Goal: Task Accomplishment & Management: Manage account settings

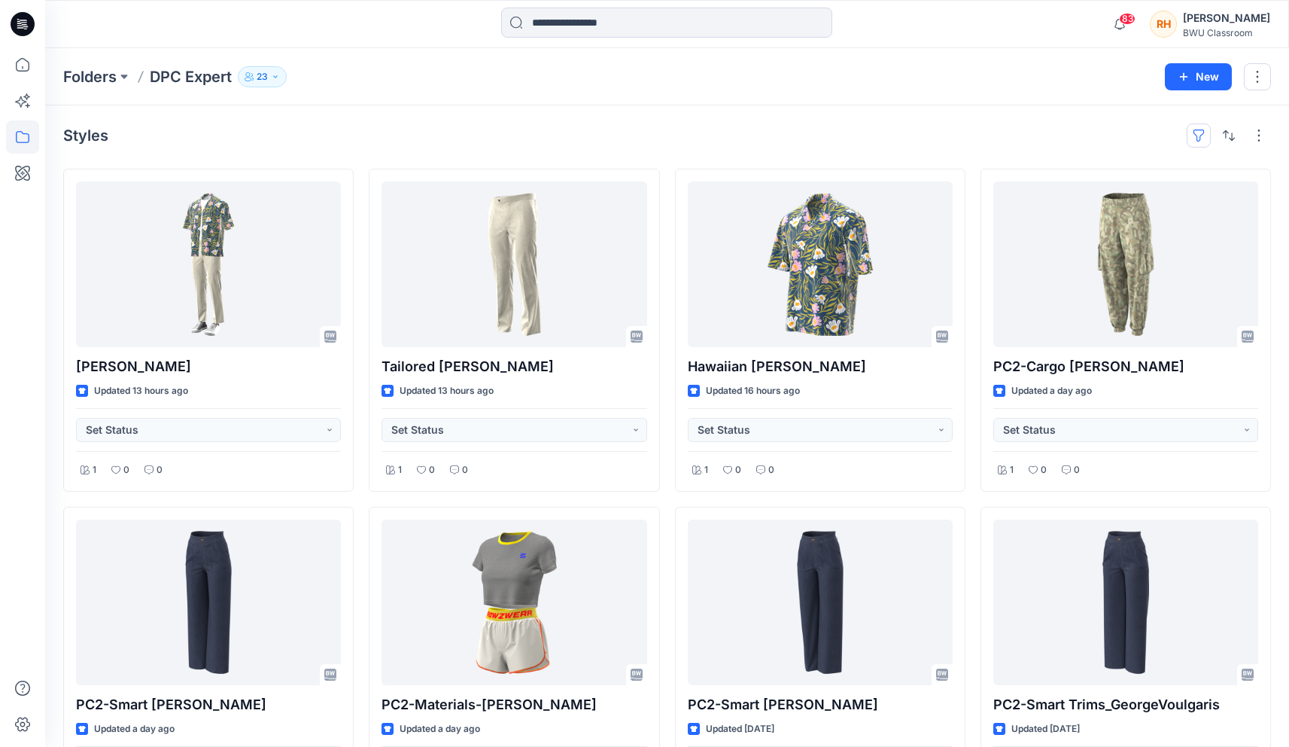
click at [1201, 129] on button "button" at bounding box center [1199, 135] width 24 height 24
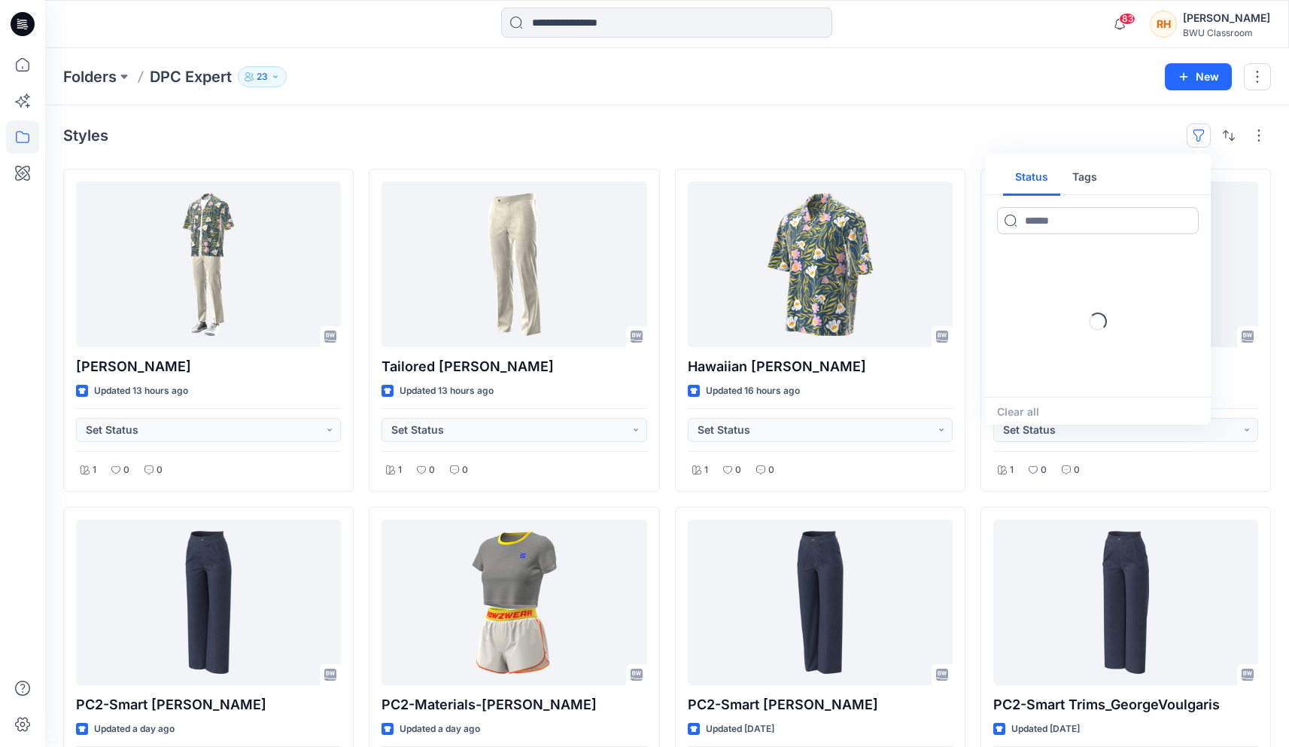
click at [1088, 214] on input at bounding box center [1098, 220] width 202 height 27
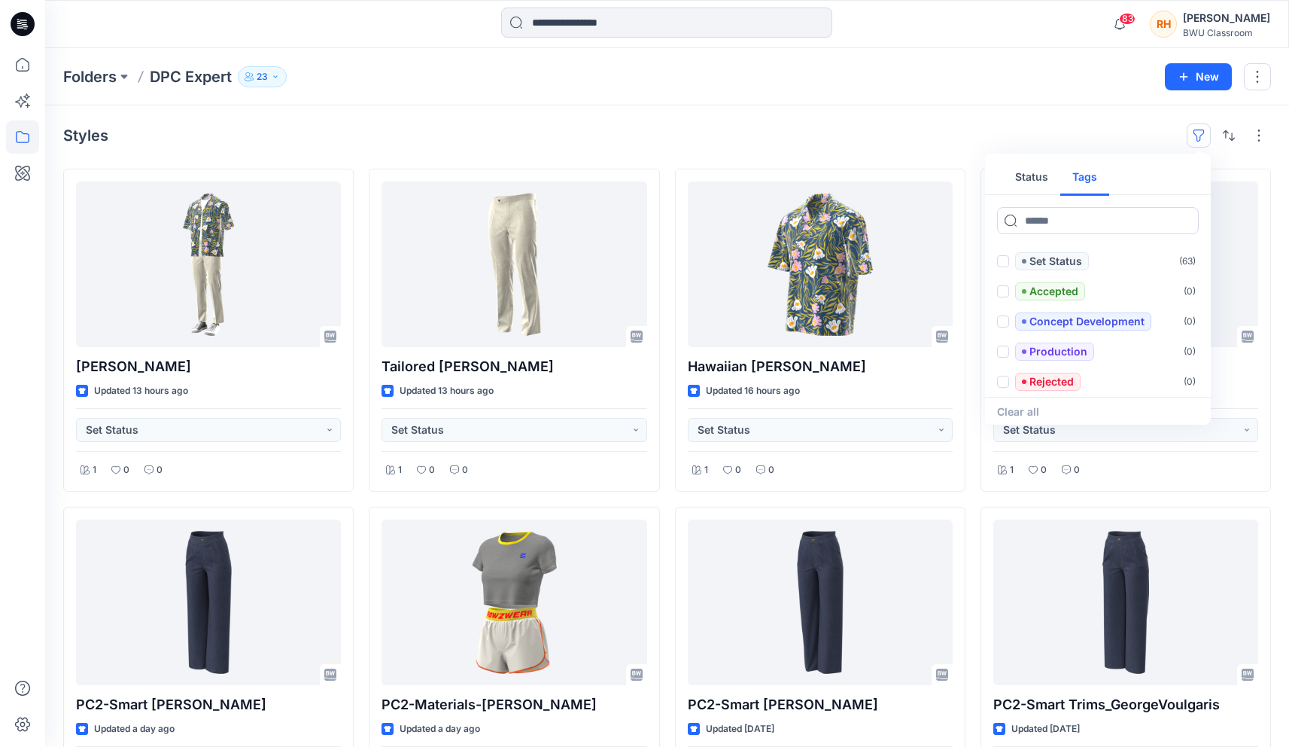
click at [1068, 160] on button "Tags" at bounding box center [1084, 178] width 49 height 36
click at [1078, 134] on div "Styles Status Tags Set Status ( 63 ) Accepted ( 0 ) Concept Development ( 0 ) P…" at bounding box center [667, 135] width 1208 height 24
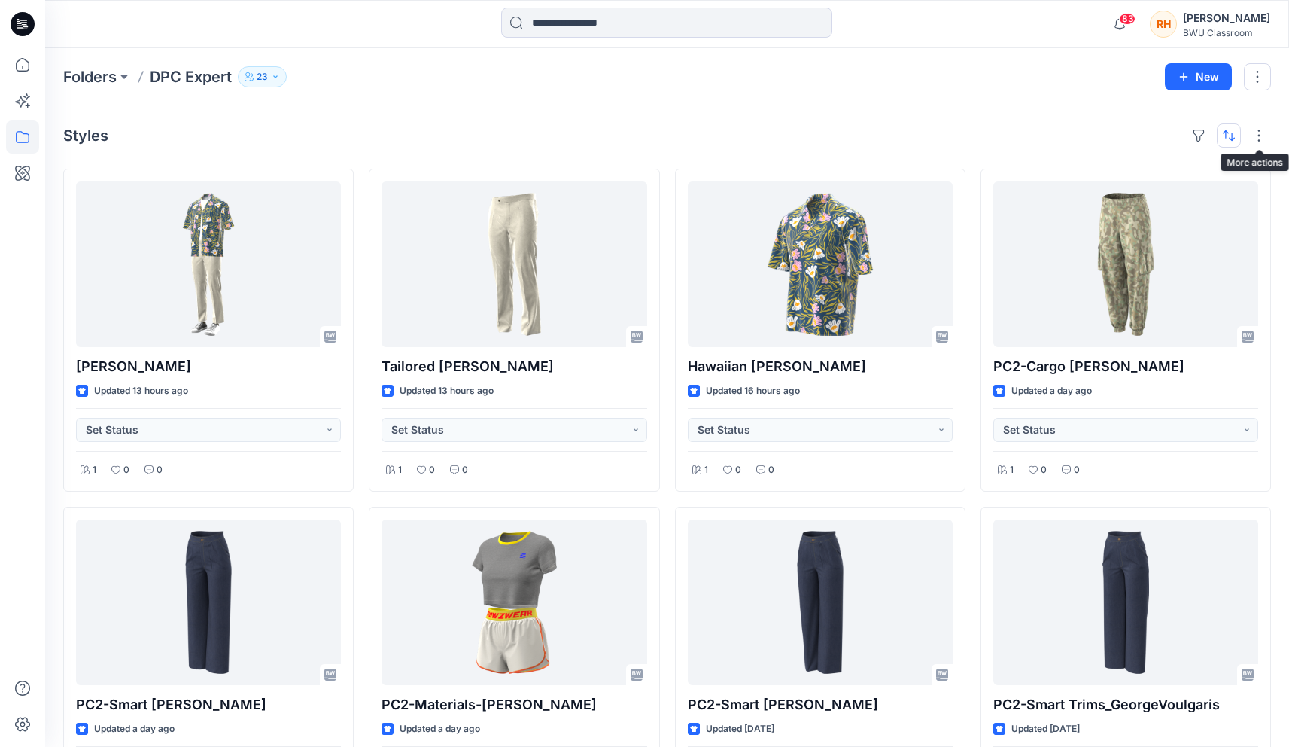
click at [1227, 135] on button "button" at bounding box center [1229, 135] width 24 height 24
click at [1257, 135] on button "button" at bounding box center [1259, 135] width 24 height 24
click at [1204, 132] on button "button" at bounding box center [1199, 135] width 24 height 24
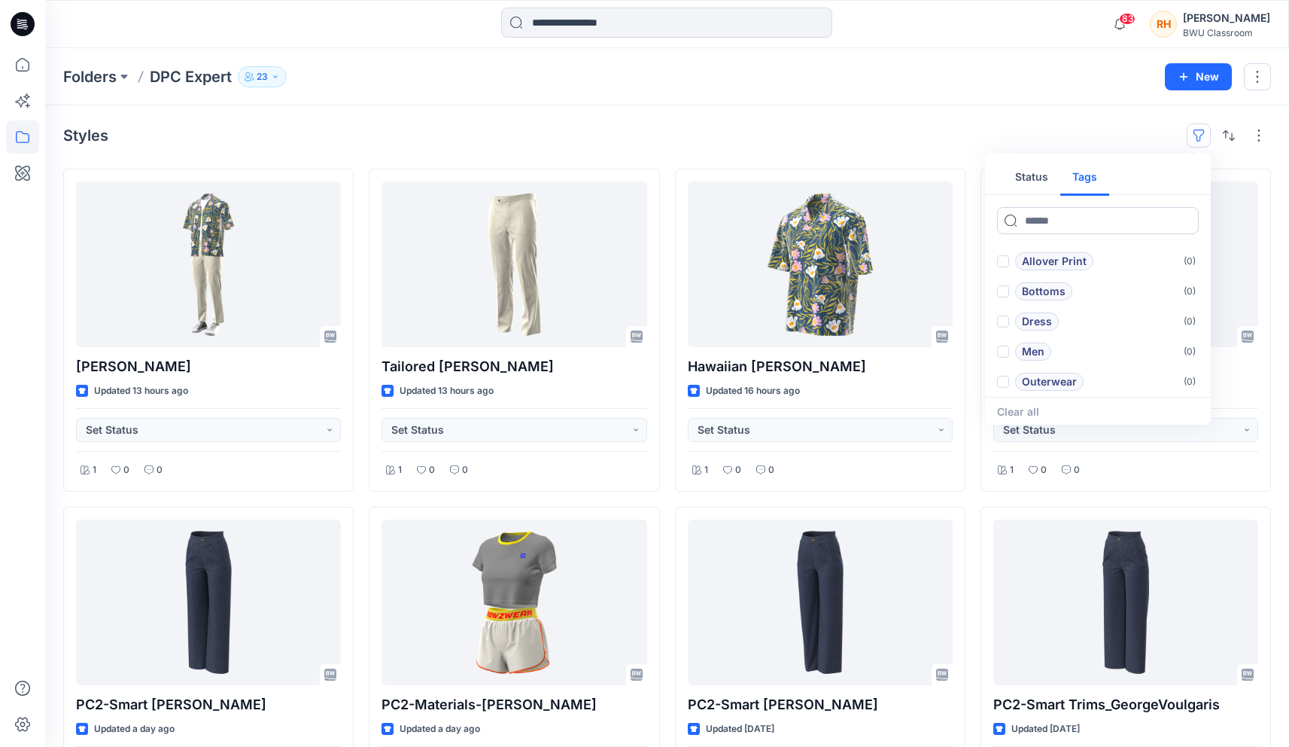
click at [1075, 215] on input at bounding box center [1098, 220] width 202 height 27
type input "*****"
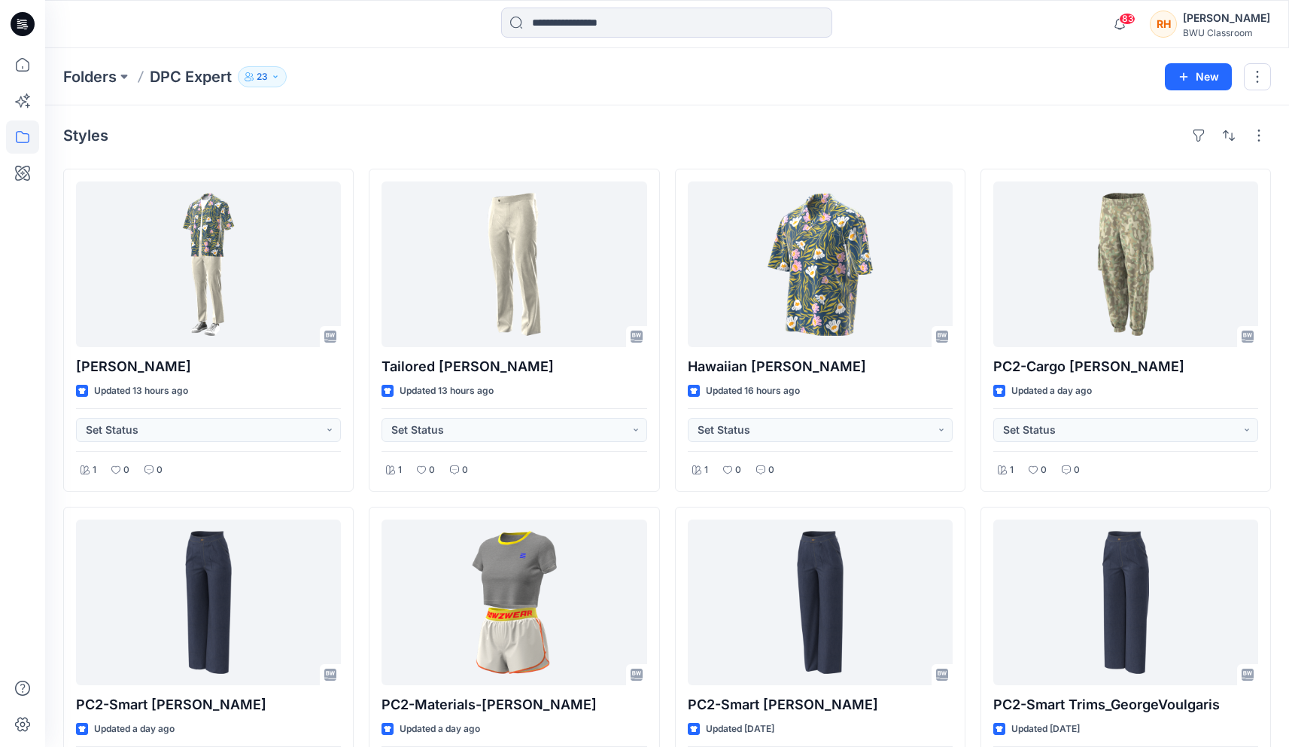
click at [1243, 133] on div at bounding box center [1229, 135] width 84 height 24
click at [1231, 133] on button "button" at bounding box center [1229, 135] width 24 height 24
click at [1204, 170] on p "Last update" at bounding box center [1178, 174] width 95 height 16
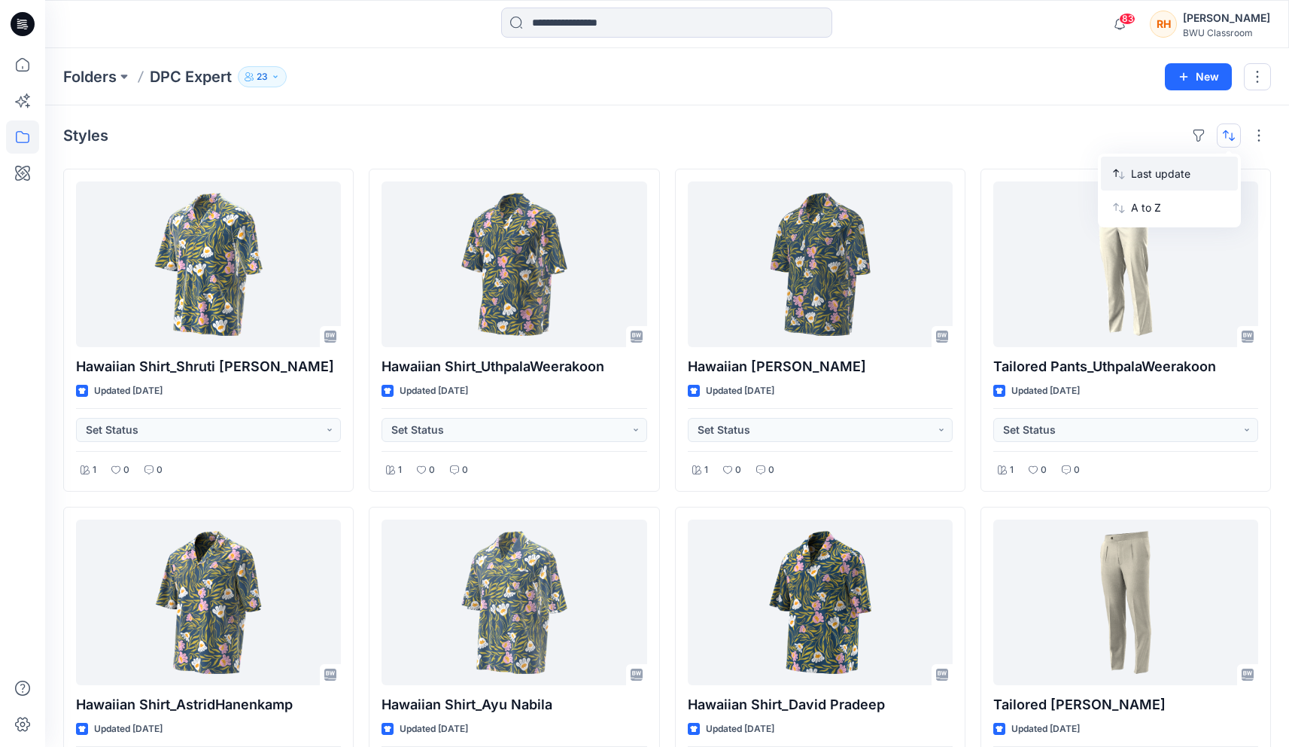
click at [1159, 166] on p "Last update" at bounding box center [1178, 174] width 95 height 16
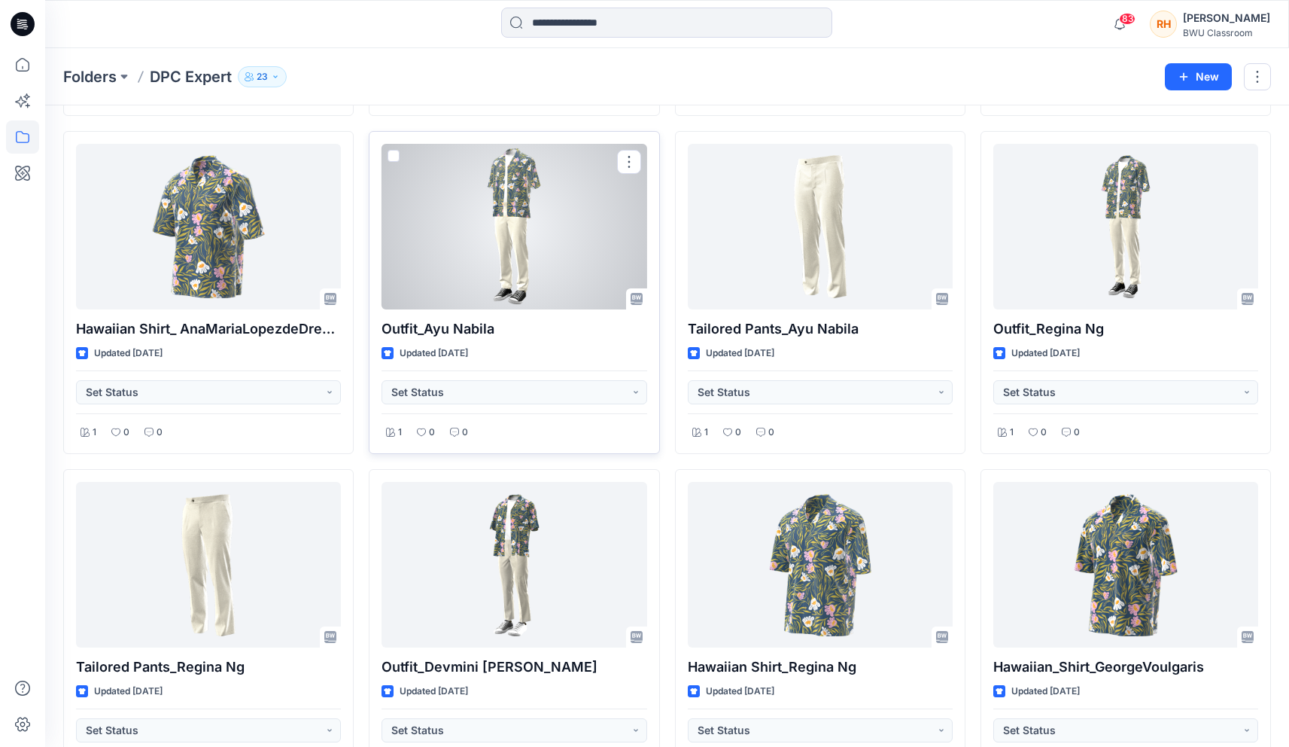
scroll to position [3535, 0]
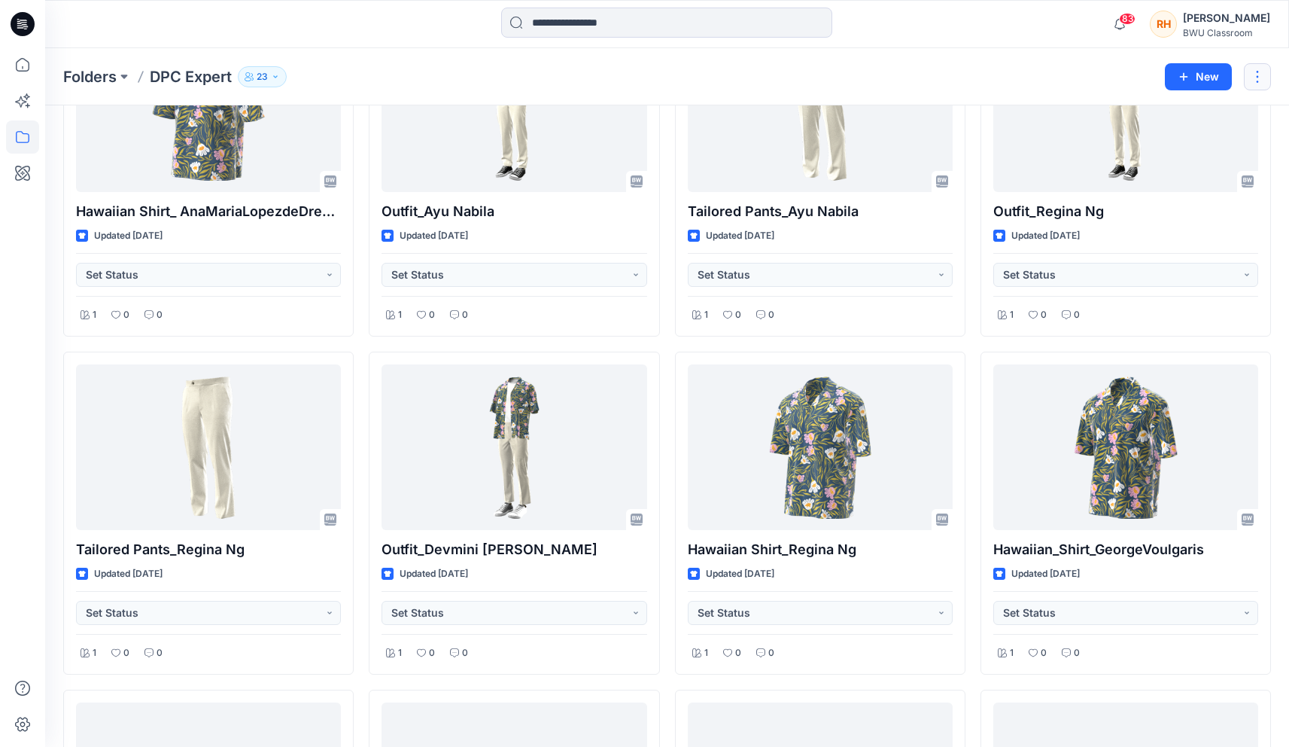
click at [1255, 79] on button "button" at bounding box center [1257, 76] width 27 height 27
click at [1023, 74] on div "Folders DPC Expert 23" at bounding box center [608, 76] width 1091 height 21
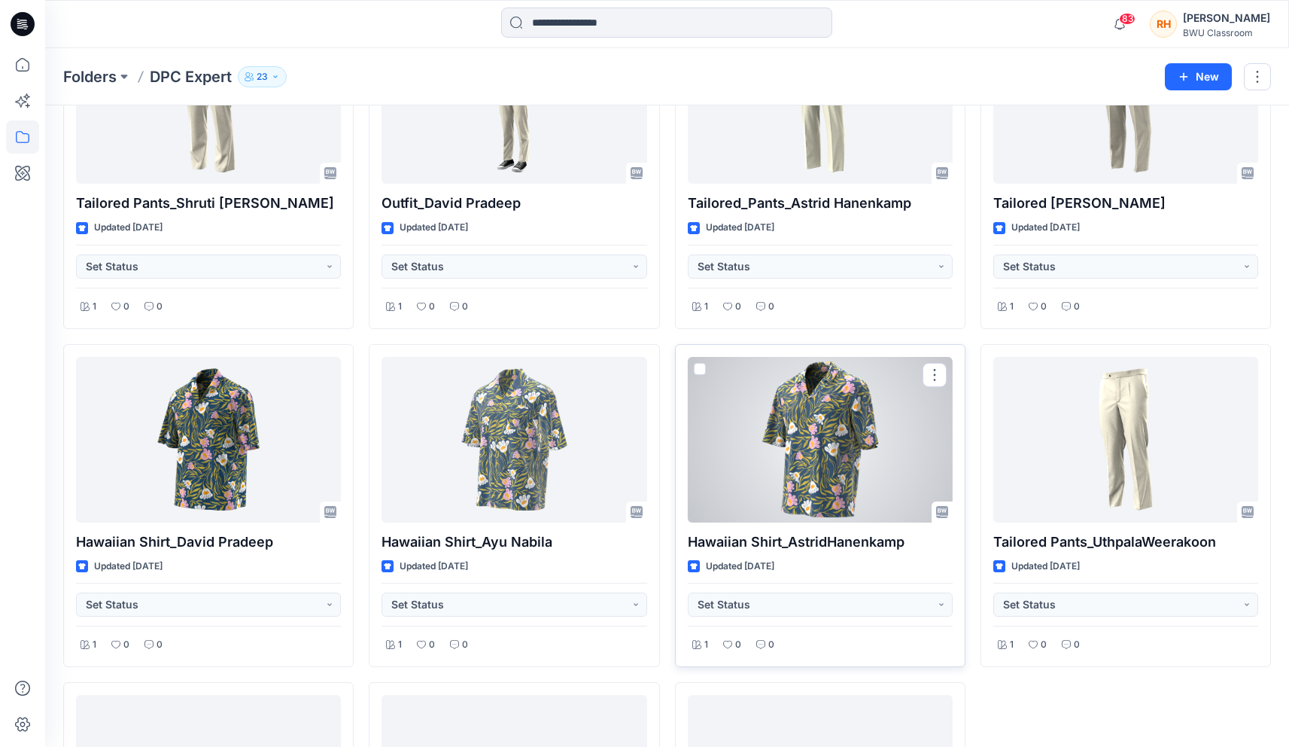
scroll to position [4833, 0]
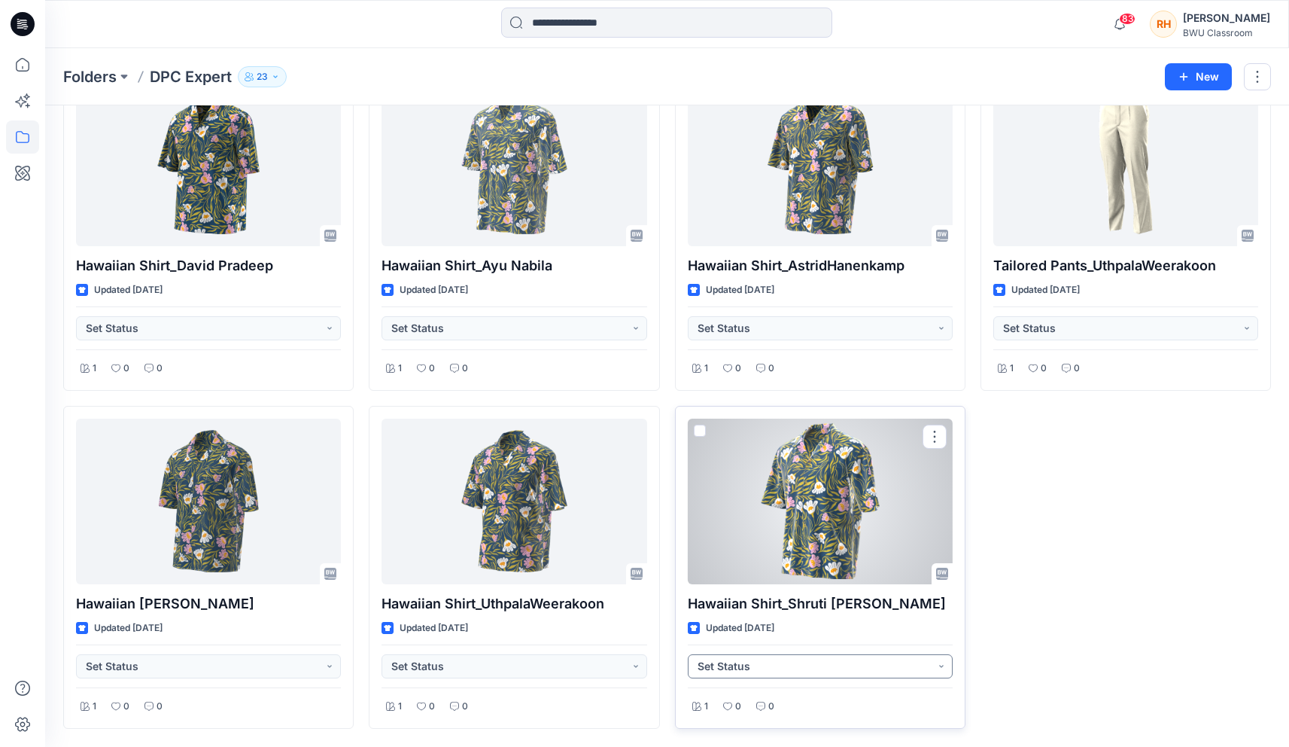
click at [820, 661] on button "Set Status" at bounding box center [820, 666] width 265 height 24
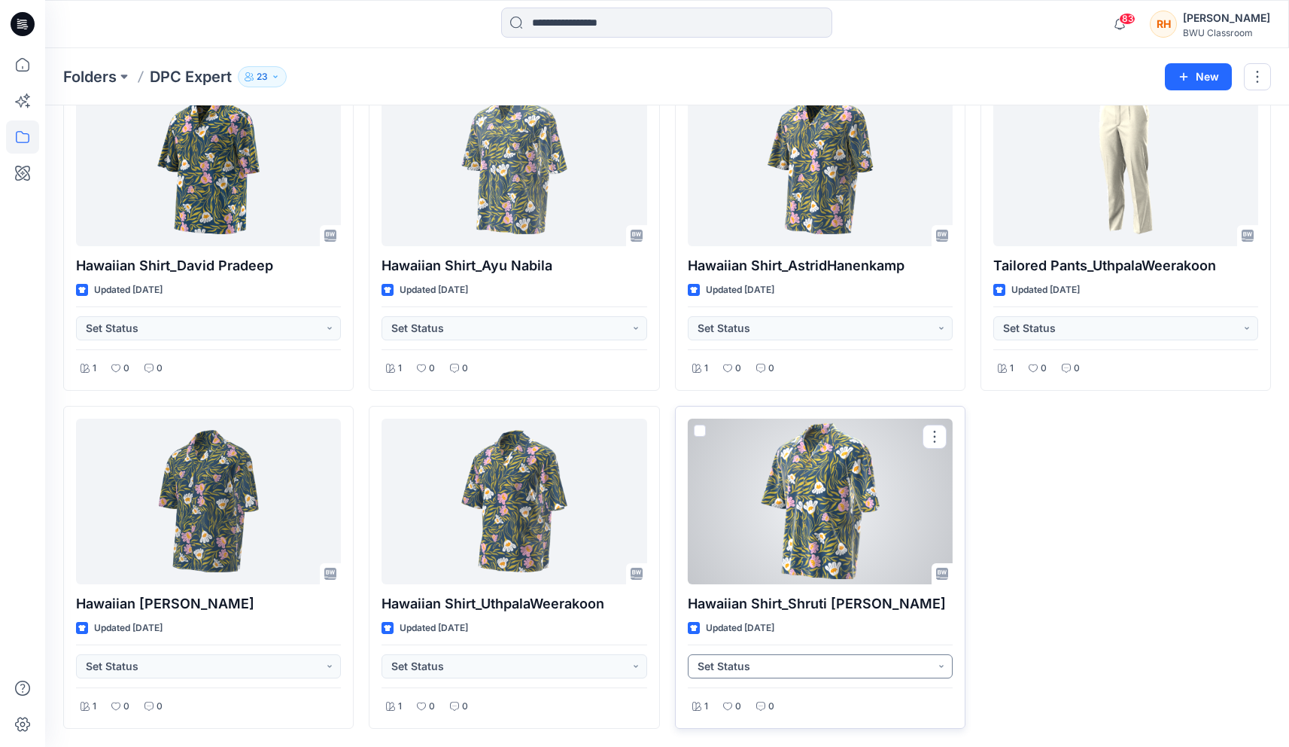
click at [777, 668] on button "Set Status" at bounding box center [820, 666] width 265 height 24
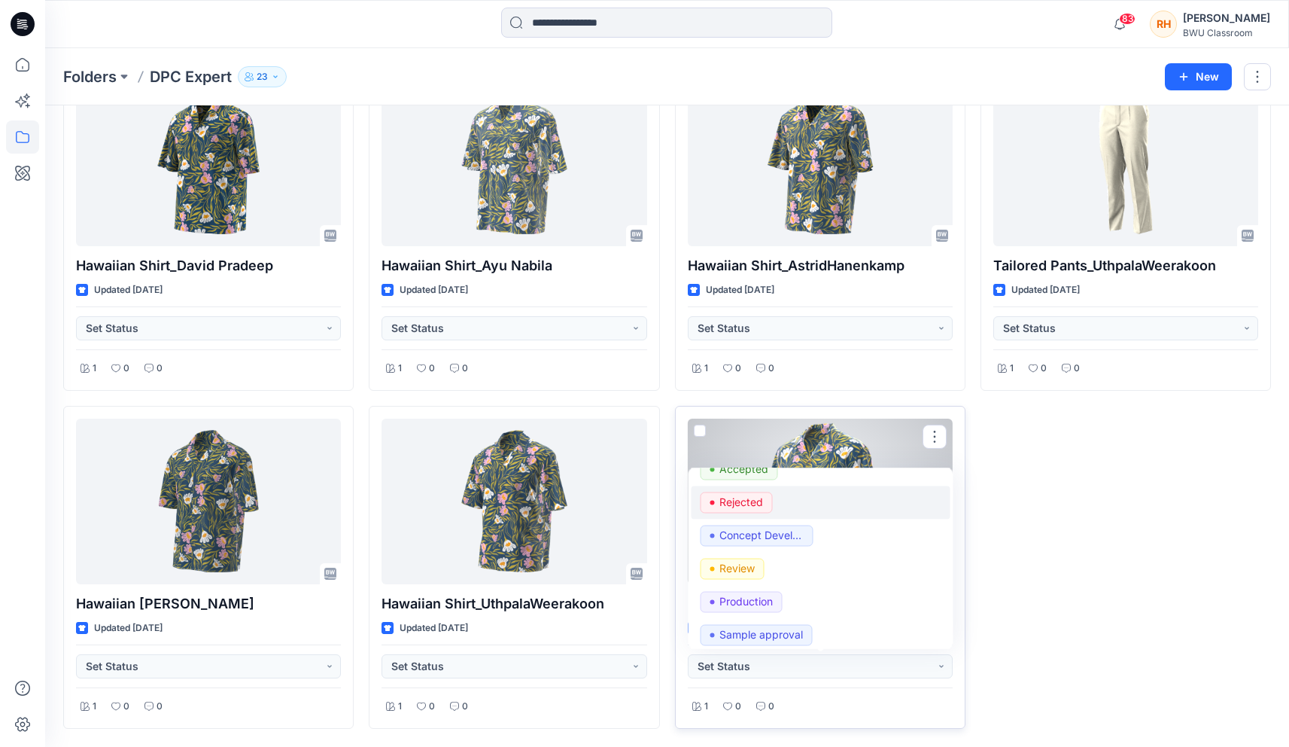
scroll to position [57, 0]
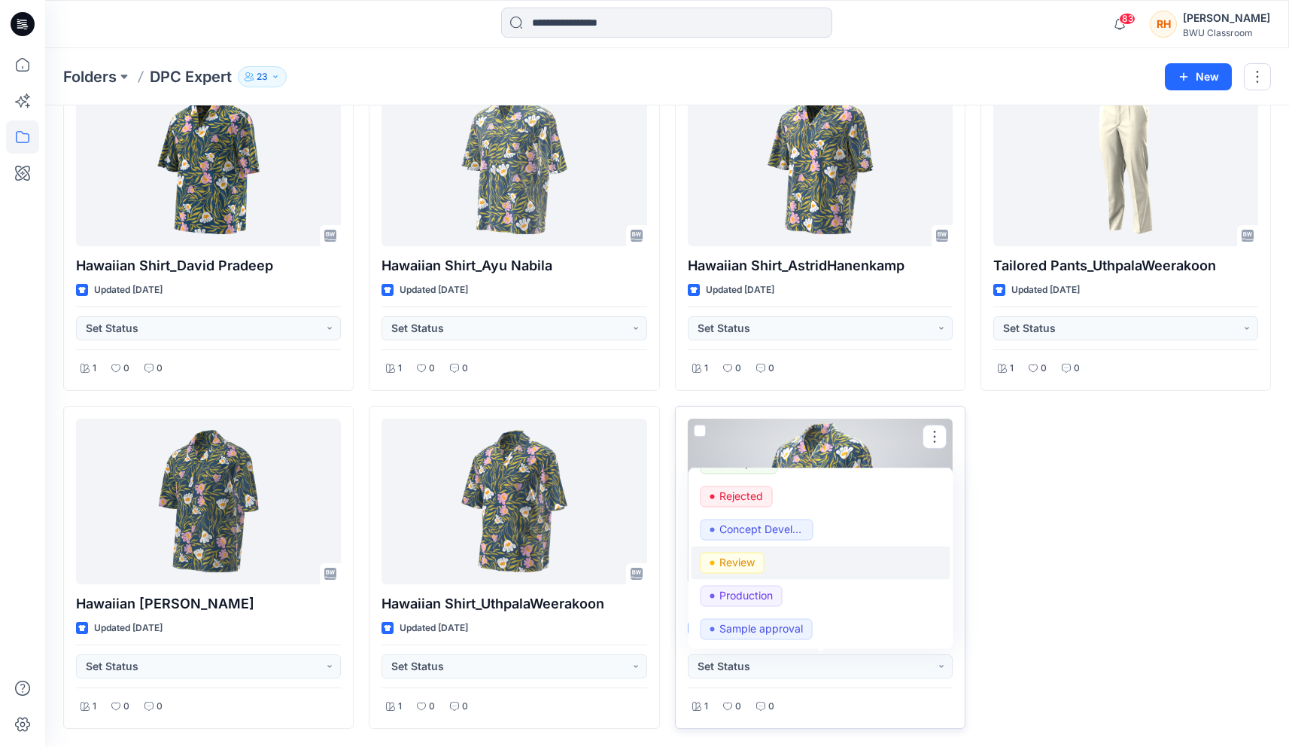
click at [792, 558] on div "Review" at bounding box center [820, 562] width 241 height 21
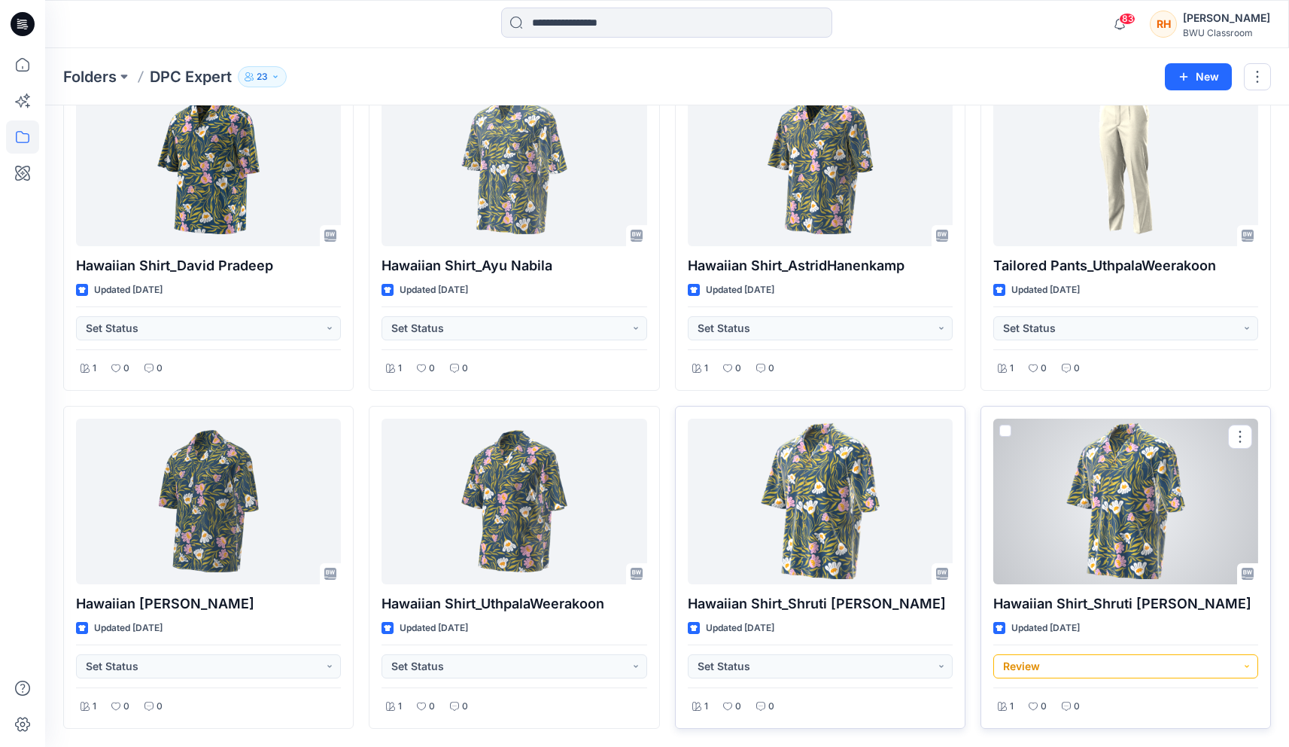
click at [1100, 671] on button "Review" at bounding box center [1125, 666] width 265 height 24
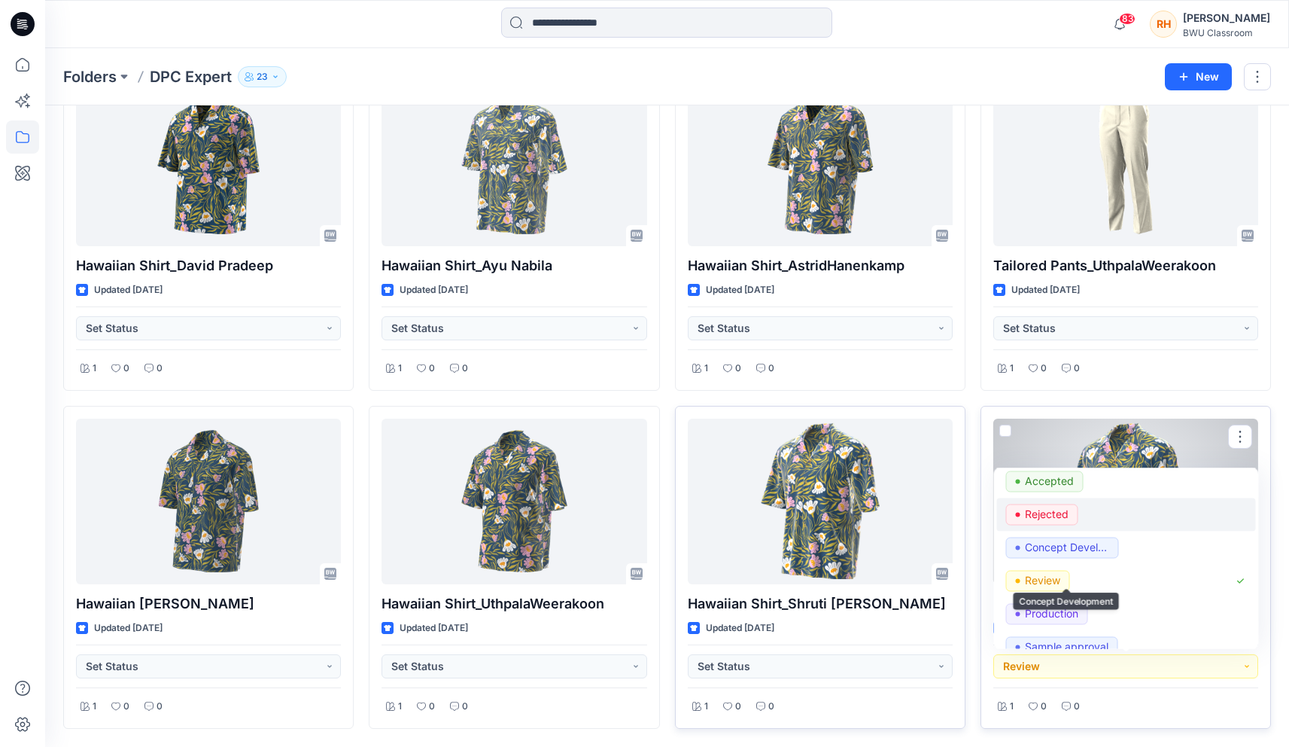
scroll to position [0, 0]
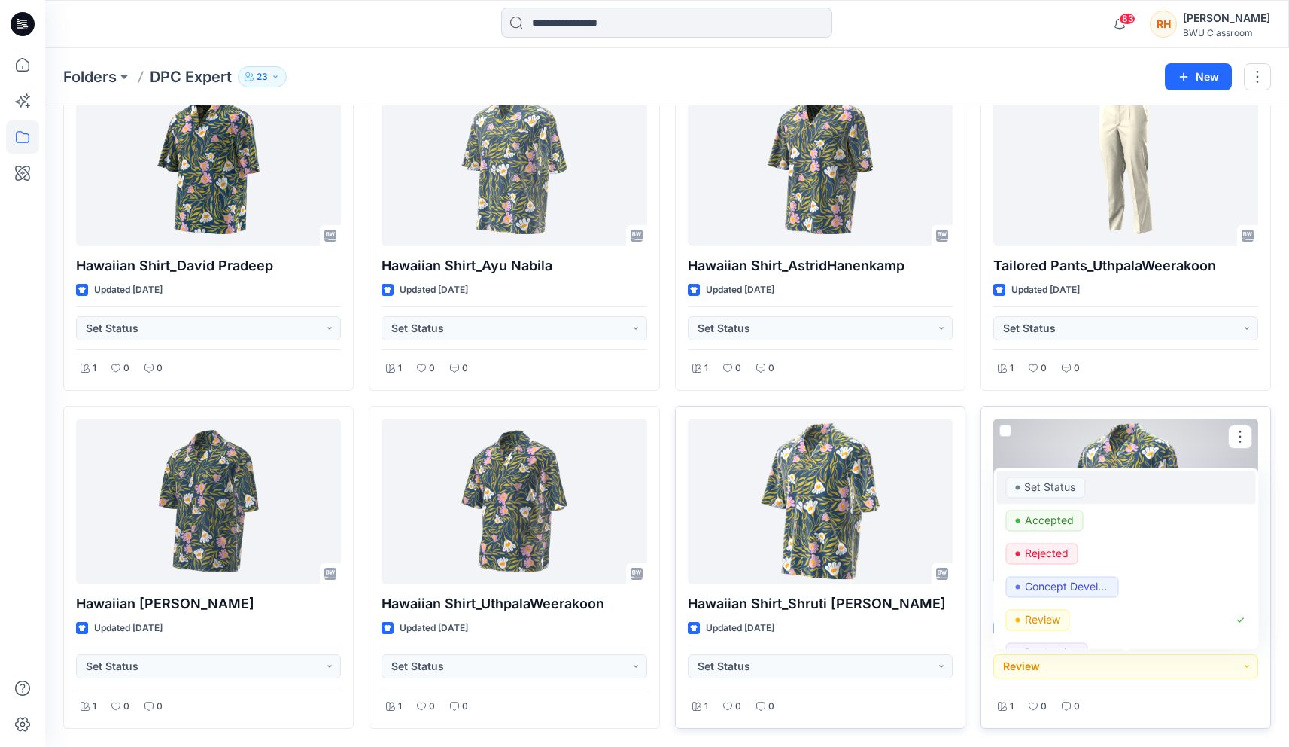
click at [1064, 500] on button "Set Status" at bounding box center [1125, 486] width 259 height 33
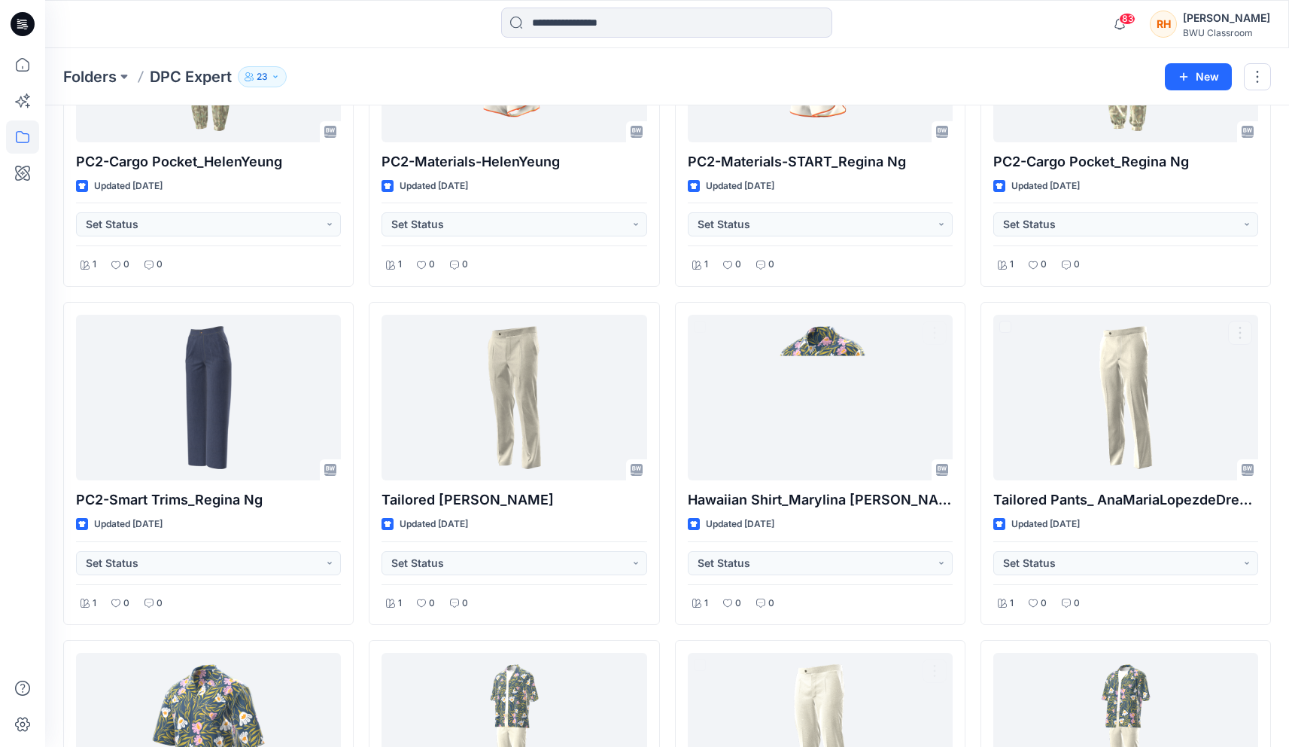
scroll to position [2869, 0]
